Goal: Find specific page/section: Find specific page/section

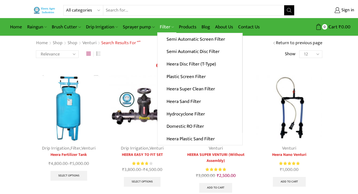
click at [163, 30] on link "Filter" at bounding box center [166, 27] width 19 height 12
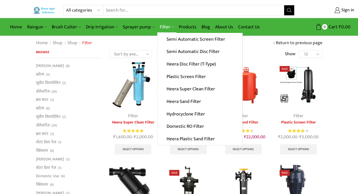
click at [165, 26] on link "Filter" at bounding box center [166, 27] width 19 height 12
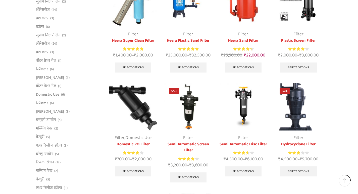
scroll to position [101, 0]
